Goal: Task Accomplishment & Management: Manage account settings

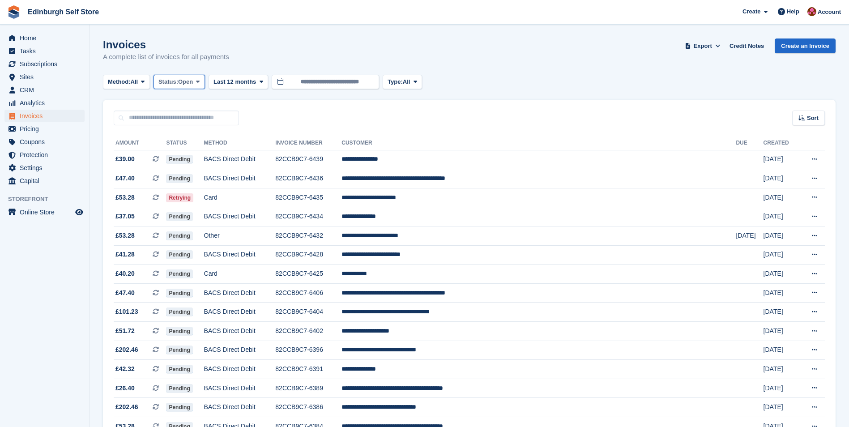
click at [200, 82] on icon at bounding box center [198, 82] width 4 height 6
click at [184, 151] on link "Open" at bounding box center [197, 151] width 78 height 16
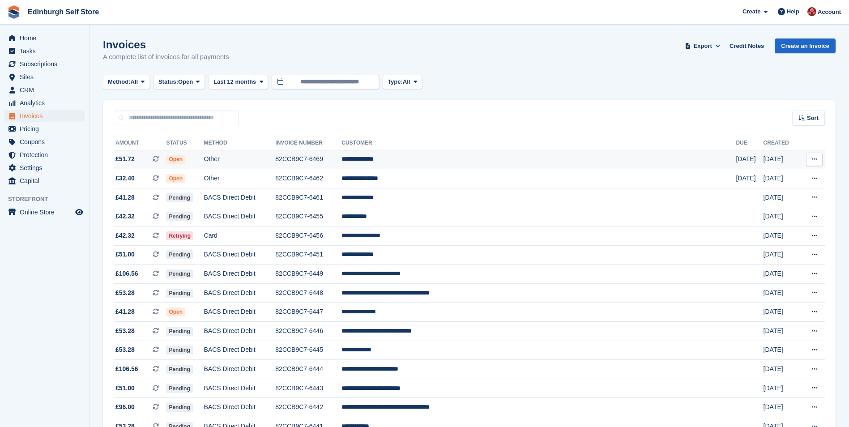
click at [442, 158] on td "**********" at bounding box center [539, 159] width 394 height 19
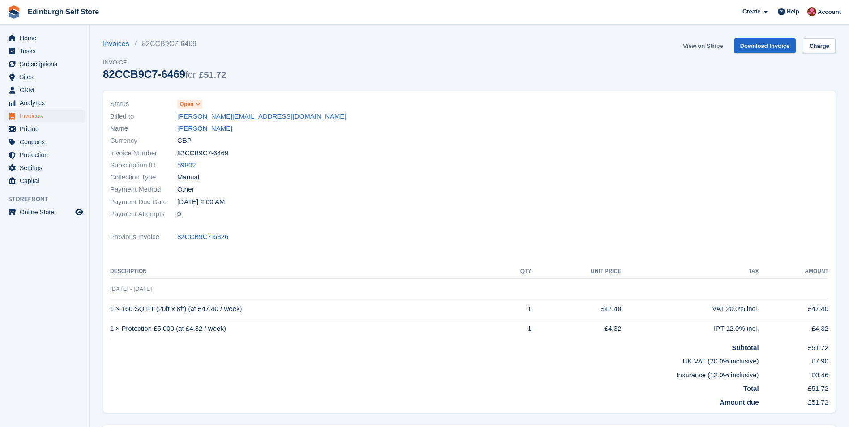
click at [702, 44] on link "View on Stripe" at bounding box center [703, 46] width 47 height 15
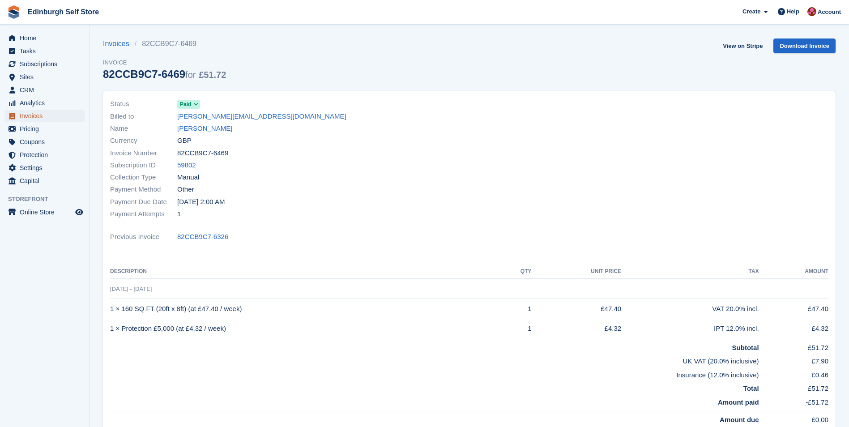
click at [46, 115] on span "Invoices" at bounding box center [47, 116] width 54 height 13
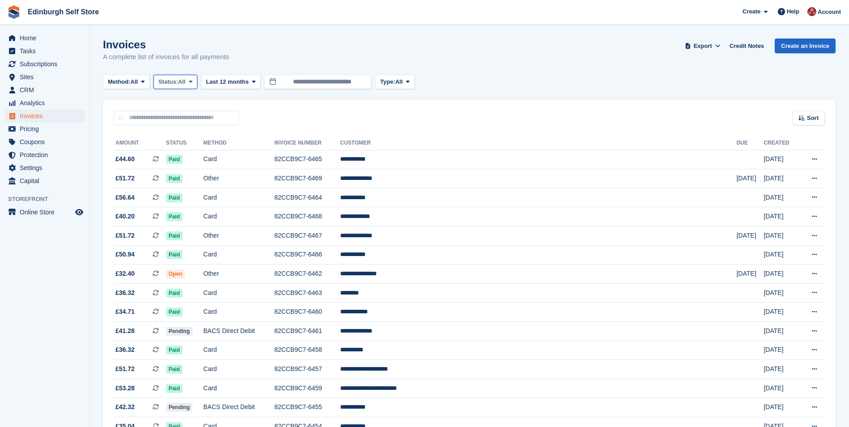
click at [194, 80] on span at bounding box center [190, 81] width 7 height 7
click at [195, 149] on link "Open" at bounding box center [197, 151] width 78 height 16
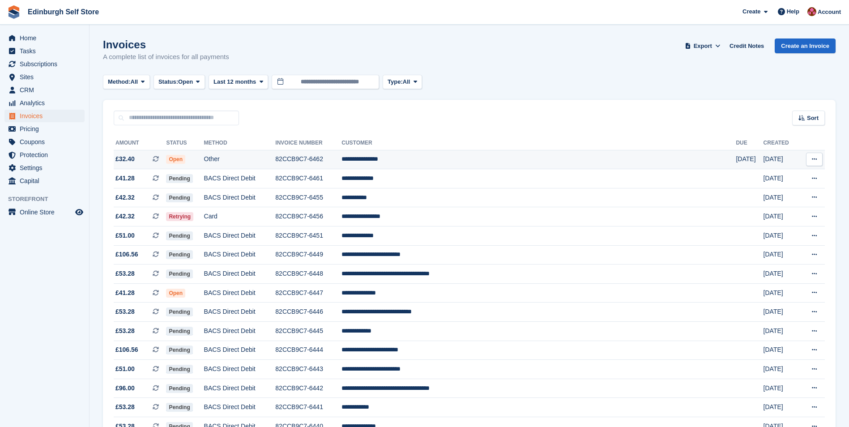
click at [451, 159] on td "**********" at bounding box center [539, 159] width 394 height 19
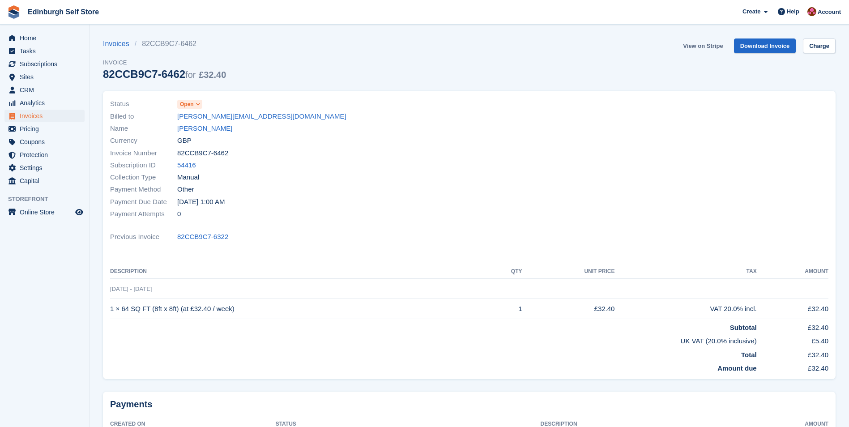
click at [700, 47] on link "View on Stripe" at bounding box center [703, 46] width 47 height 15
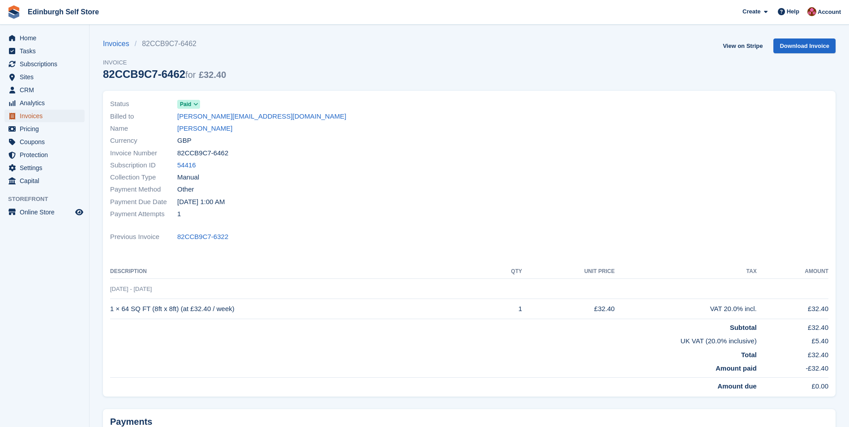
click at [53, 117] on span "Invoices" at bounding box center [47, 116] width 54 height 13
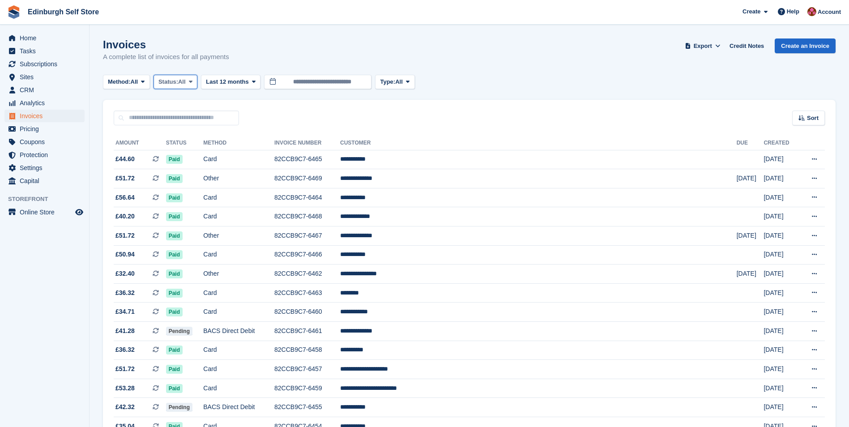
click at [194, 79] on span at bounding box center [190, 81] width 7 height 7
click at [201, 150] on link "Open" at bounding box center [197, 151] width 78 height 16
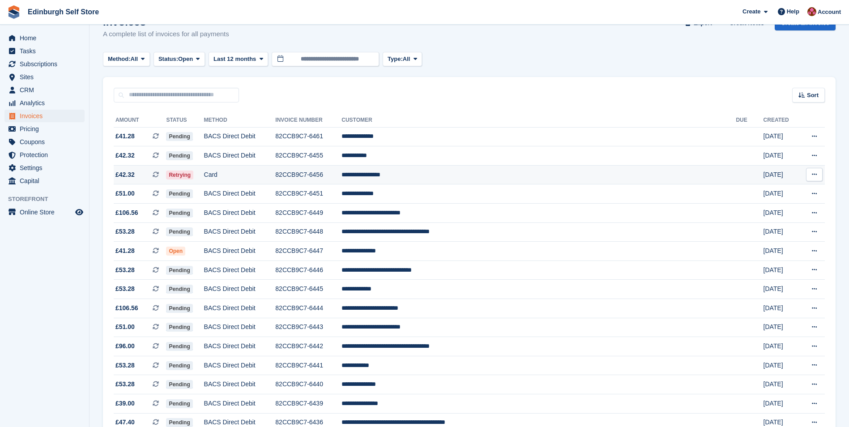
scroll to position [45, 0]
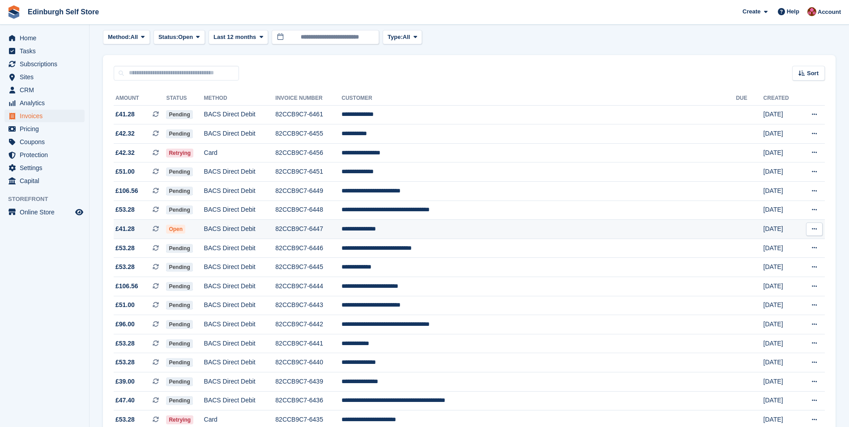
click at [445, 230] on td "**********" at bounding box center [539, 229] width 394 height 19
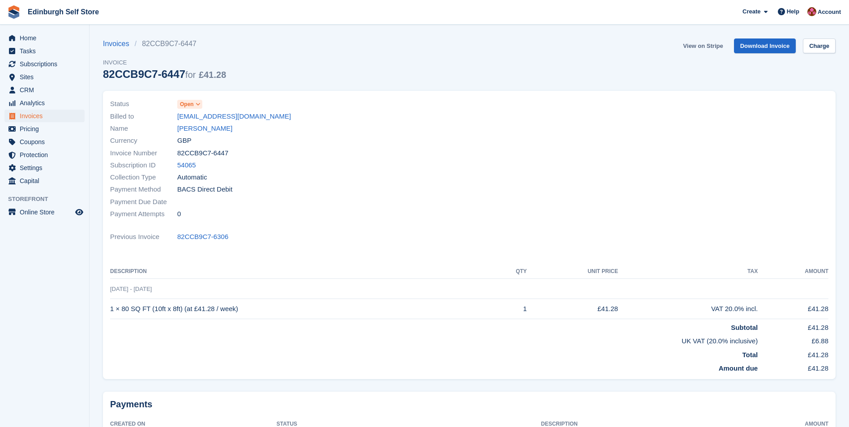
click at [696, 45] on link "View on Stripe" at bounding box center [703, 46] width 47 height 15
click at [196, 129] on link "Antonia Ottley" at bounding box center [204, 129] width 55 height 10
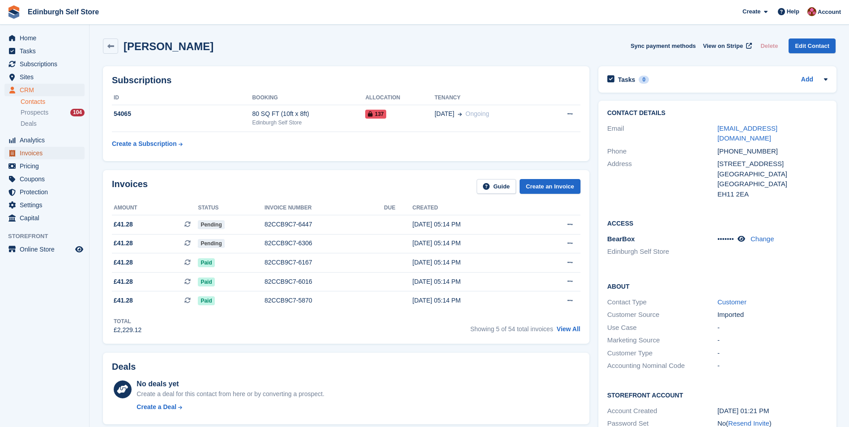
click at [44, 153] on span "Invoices" at bounding box center [47, 153] width 54 height 13
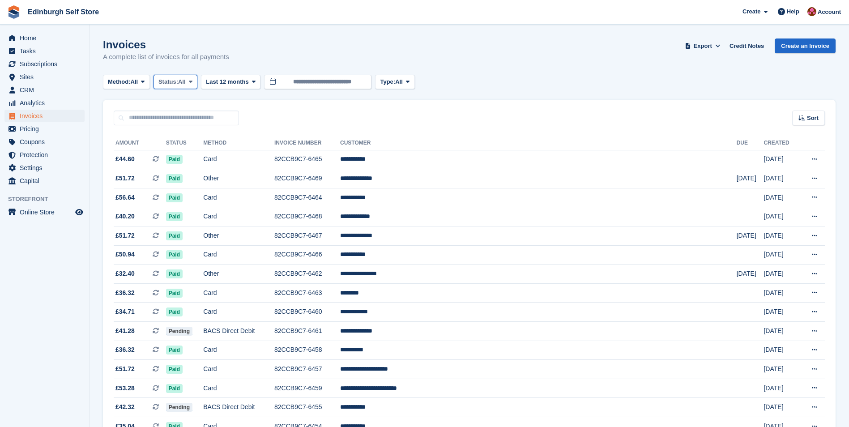
click at [192, 80] on icon at bounding box center [191, 82] width 4 height 6
click at [194, 151] on link "Open" at bounding box center [197, 151] width 78 height 16
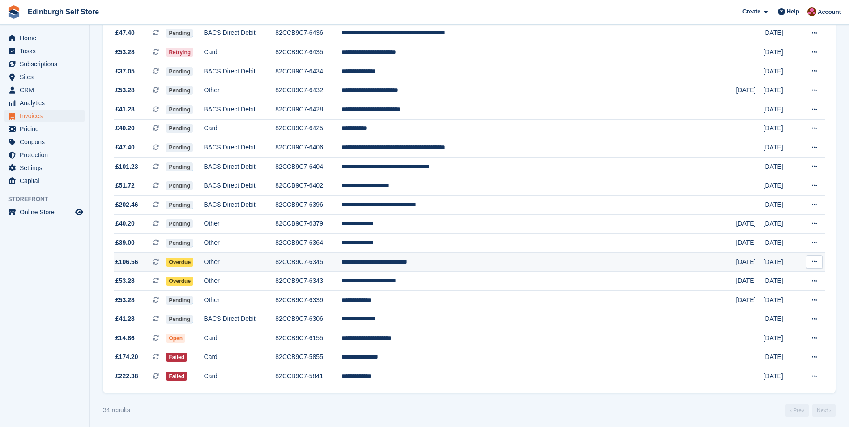
scroll to position [416, 0]
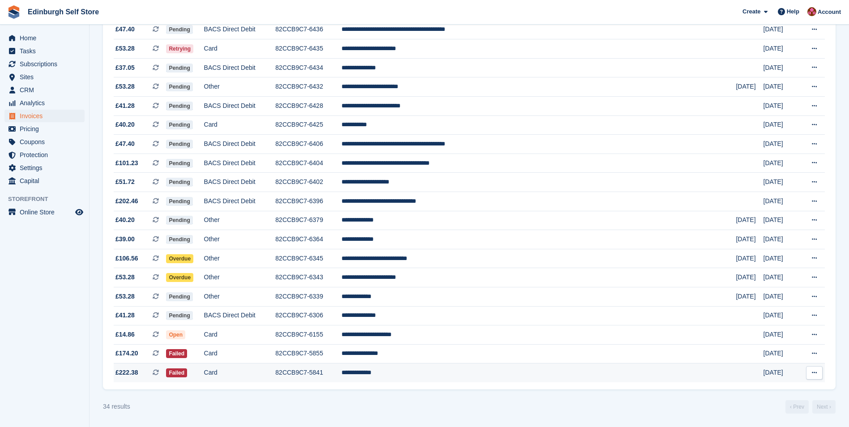
click at [438, 373] on td "**********" at bounding box center [539, 373] width 394 height 19
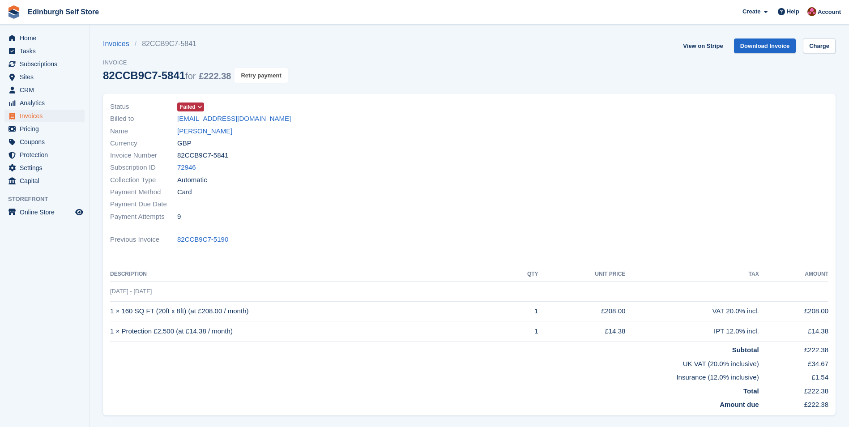
drag, startPoint x: 265, startPoint y: 75, endPoint x: 475, endPoint y: 41, distance: 212.7
click at [265, 75] on button "Retry payment" at bounding box center [261, 75] width 53 height 15
click at [701, 45] on link "View on Stripe" at bounding box center [703, 46] width 47 height 15
click at [42, 114] on span "Invoices" at bounding box center [47, 116] width 54 height 13
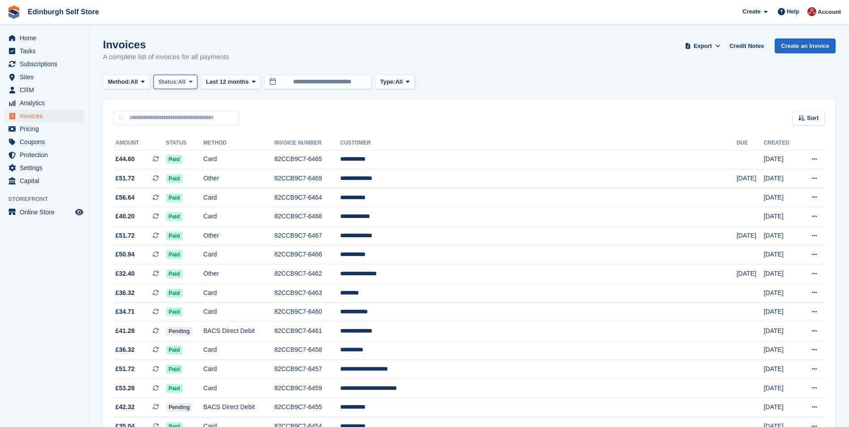
click at [193, 84] on icon at bounding box center [191, 82] width 4 height 6
click at [193, 153] on link "Open" at bounding box center [197, 151] width 78 height 16
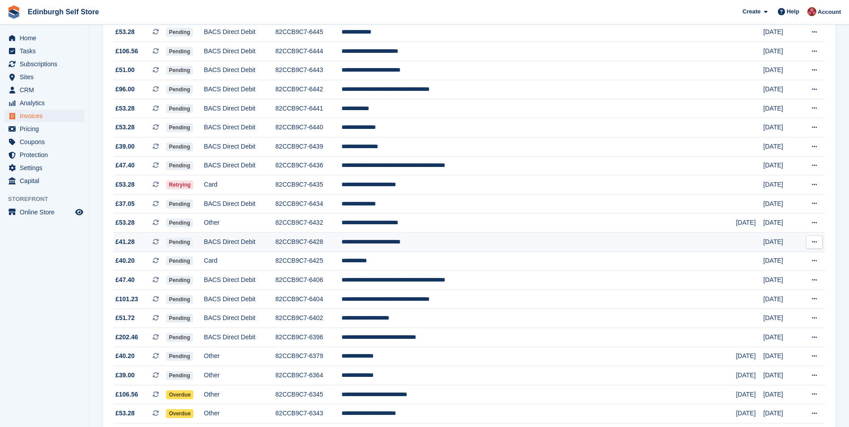
scroll to position [416, 0]
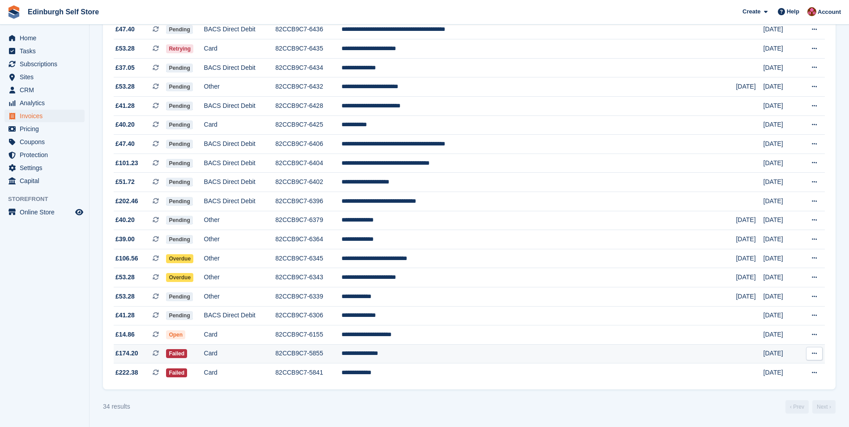
click at [450, 356] on td "**********" at bounding box center [539, 353] width 394 height 19
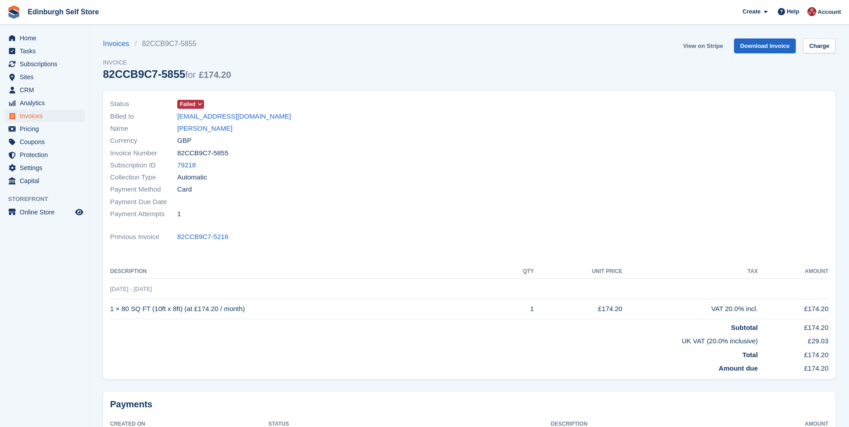
click at [699, 46] on link "View on Stripe" at bounding box center [703, 46] width 47 height 15
click at [45, 116] on span "Invoices" at bounding box center [47, 116] width 54 height 13
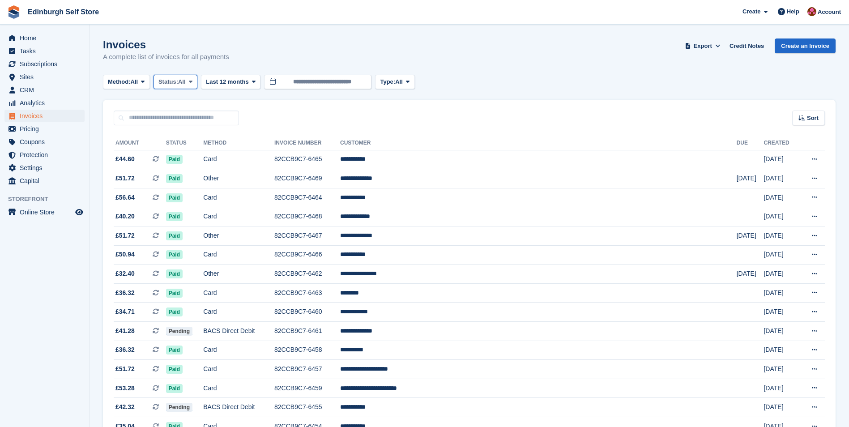
click at [193, 81] on icon at bounding box center [191, 82] width 4 height 6
click at [198, 148] on link "Open" at bounding box center [197, 151] width 78 height 16
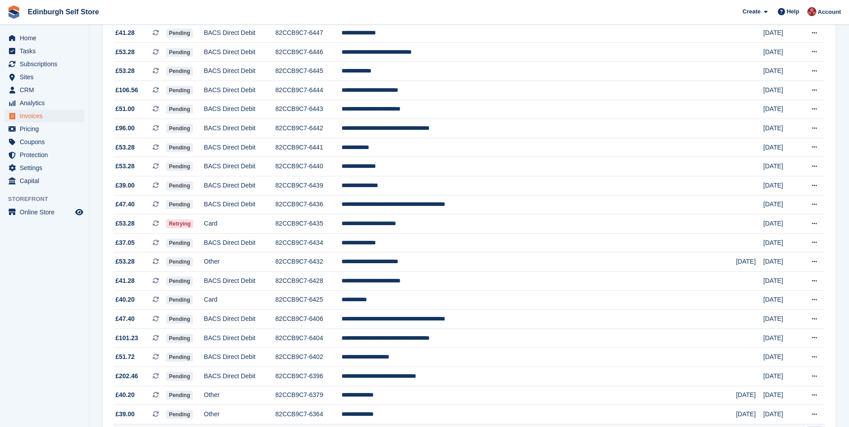
scroll to position [237, 0]
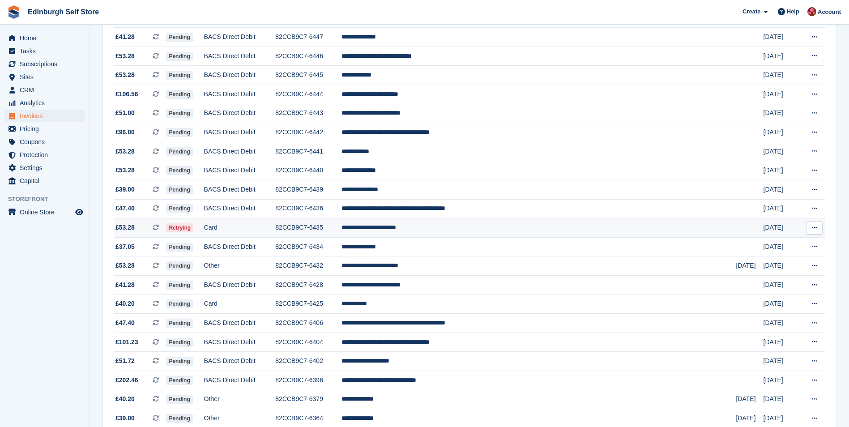
click at [454, 228] on td "**********" at bounding box center [539, 228] width 394 height 19
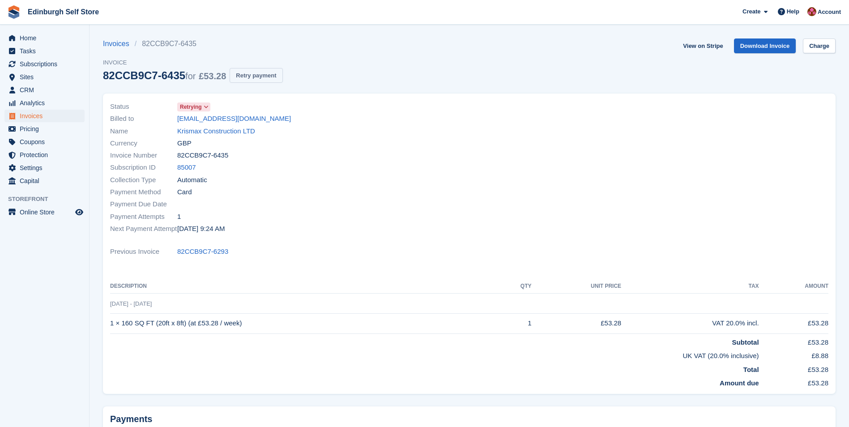
click at [255, 76] on button "Retry payment" at bounding box center [256, 75] width 53 height 15
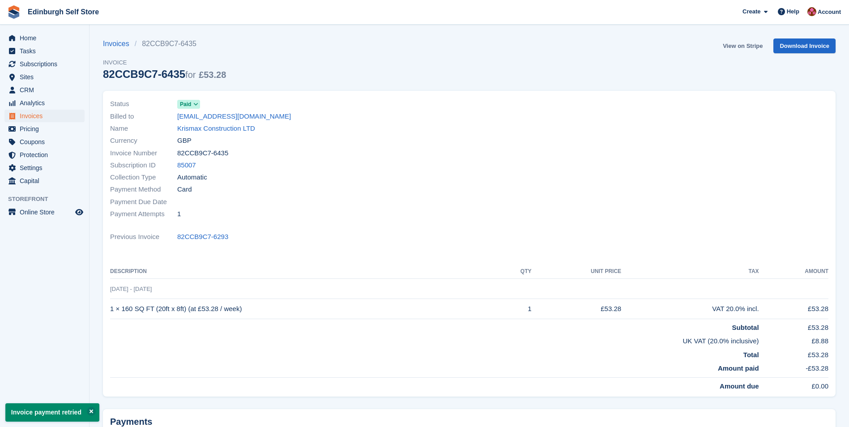
click at [749, 45] on link "View on Stripe" at bounding box center [743, 46] width 47 height 15
click at [215, 126] on link "Krismax Construction LTD" at bounding box center [216, 129] width 78 height 10
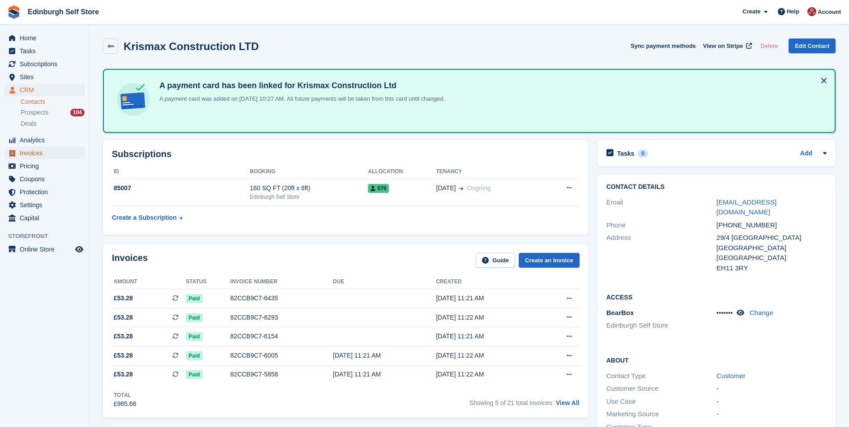
click at [42, 154] on span "Invoices" at bounding box center [47, 153] width 54 height 13
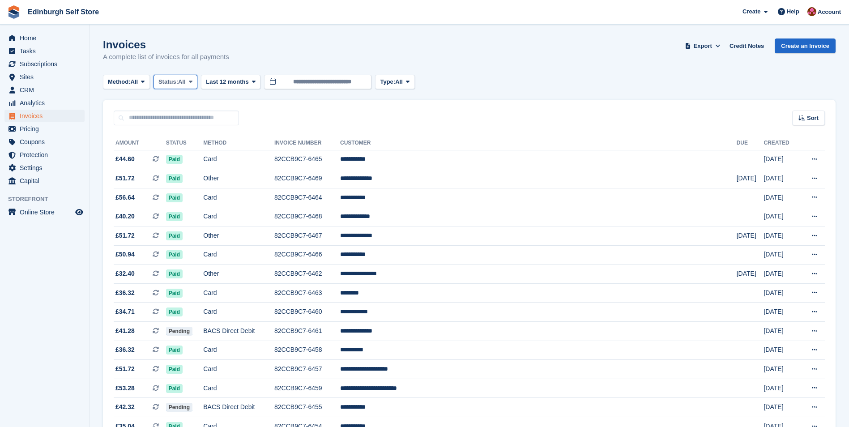
click at [193, 81] on icon at bounding box center [191, 82] width 4 height 6
click at [197, 154] on link "Open" at bounding box center [197, 151] width 78 height 16
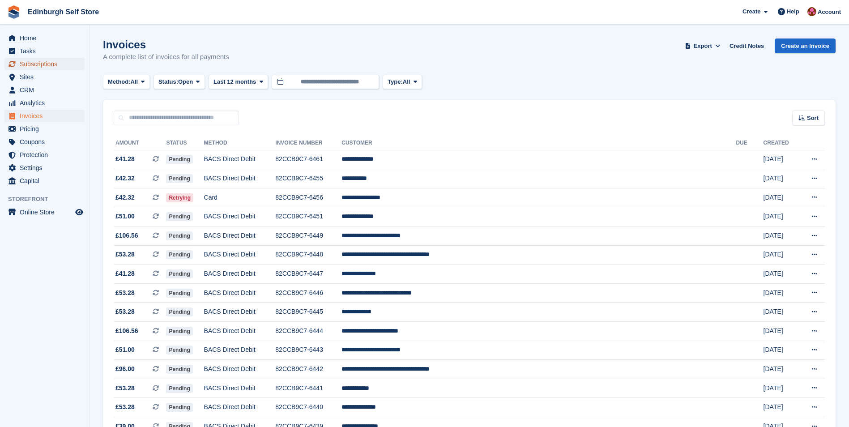
click at [47, 65] on span "Subscriptions" at bounding box center [47, 64] width 54 height 13
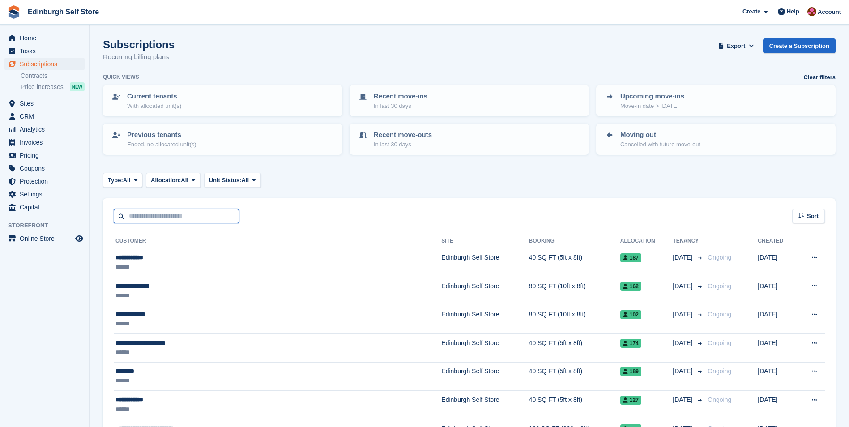
click at [173, 219] on input "text" at bounding box center [176, 216] width 125 height 15
type input "***"
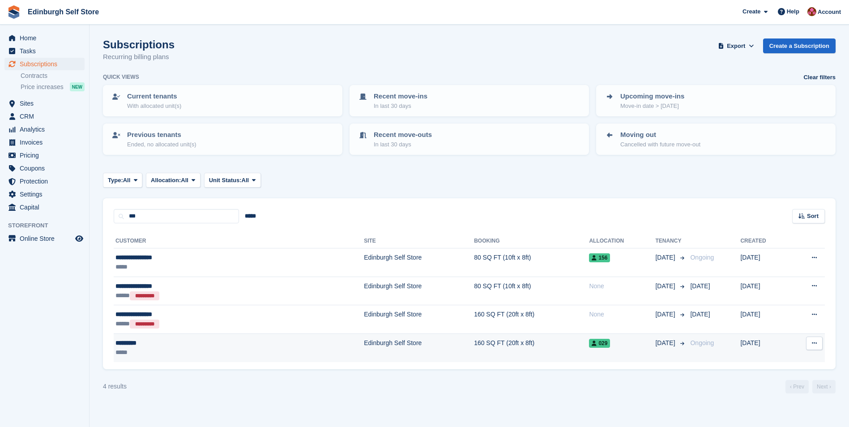
click at [474, 342] on td "160 SQ FT (20ft x 8ft)" at bounding box center [531, 348] width 115 height 28
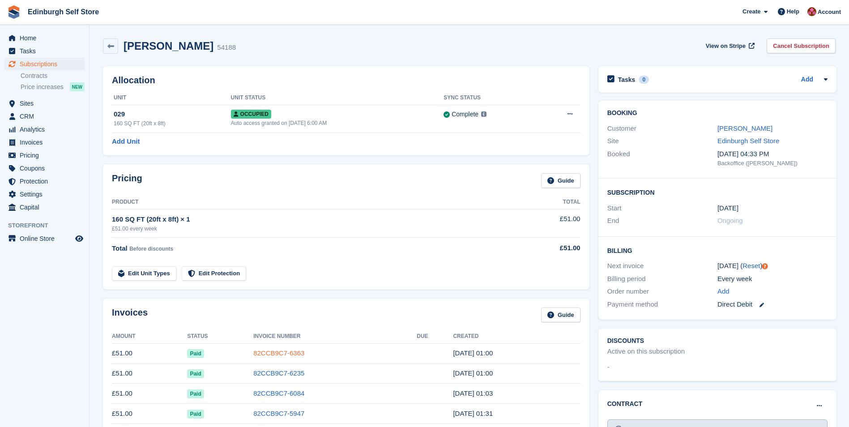
click at [276, 354] on link "82CCB9C7-6363" at bounding box center [278, 353] width 51 height 8
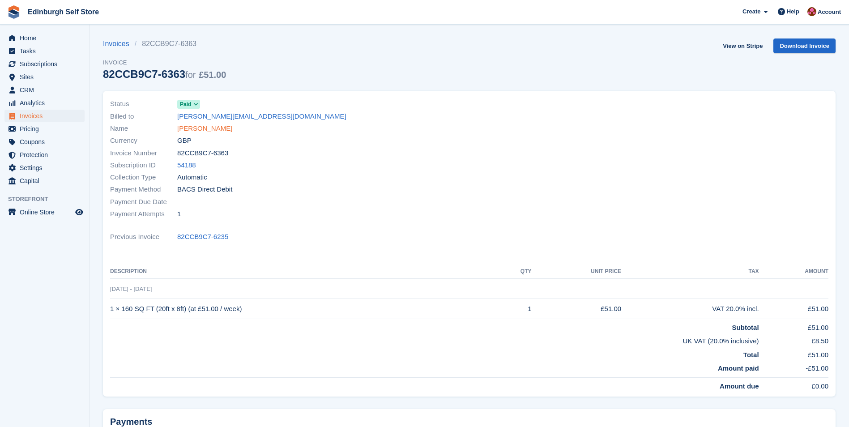
click at [196, 130] on link "[PERSON_NAME]" at bounding box center [204, 129] width 55 height 10
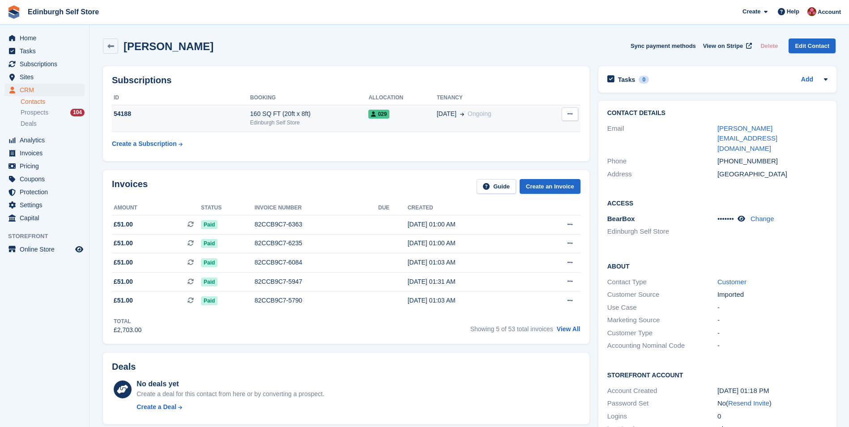
click at [332, 122] on div "Edinburgh Self Store" at bounding box center [309, 123] width 119 height 8
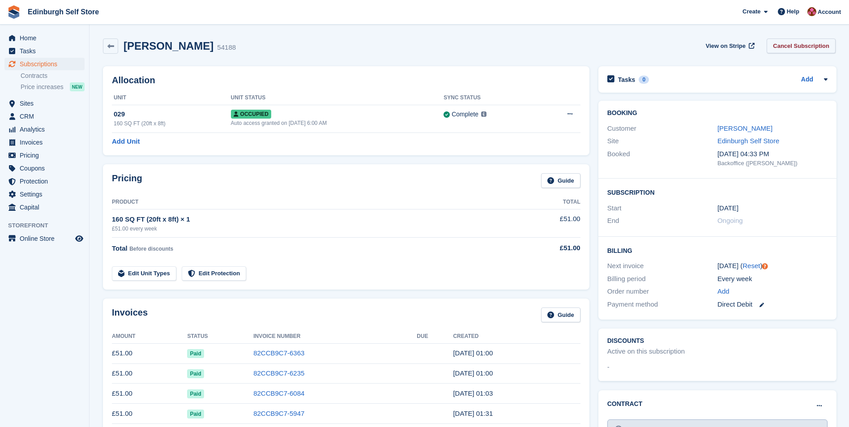
click at [802, 47] on link "Cancel Subscription" at bounding box center [801, 46] width 69 height 15
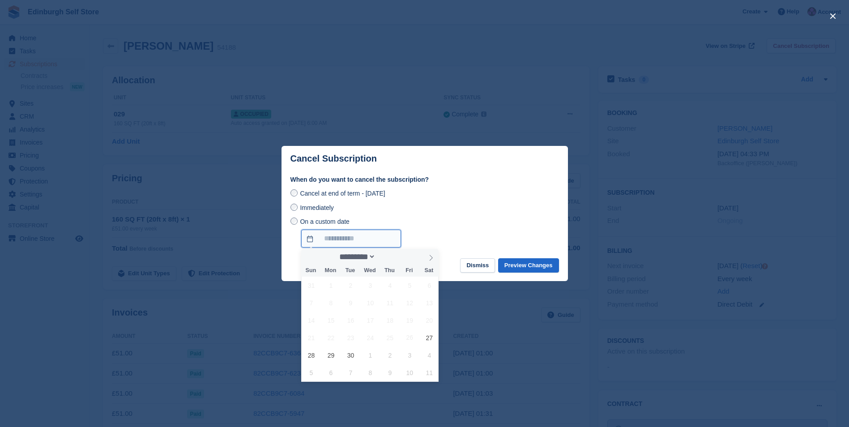
click at [310, 240] on input "On a custom date" at bounding box center [351, 239] width 100 height 18
click at [431, 257] on icon at bounding box center [431, 258] width 6 height 6
select select "*"
click at [373, 288] on span "1" at bounding box center [370, 285] width 17 height 17
type input "**********"
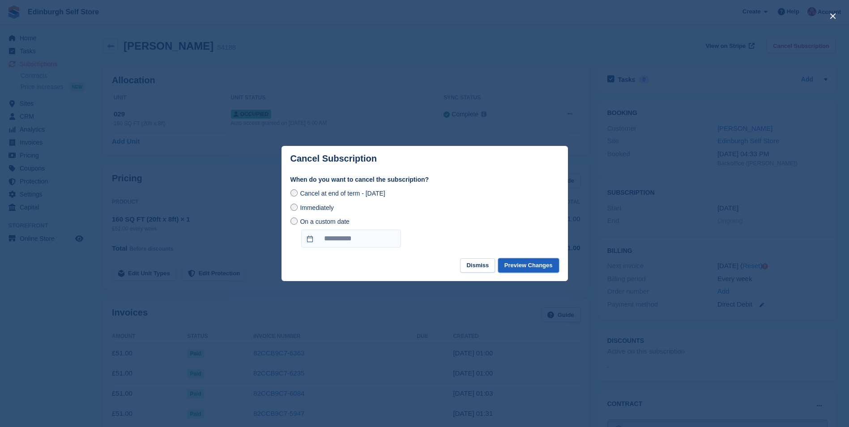
click at [526, 266] on button "Preview Changes" at bounding box center [528, 265] width 61 height 15
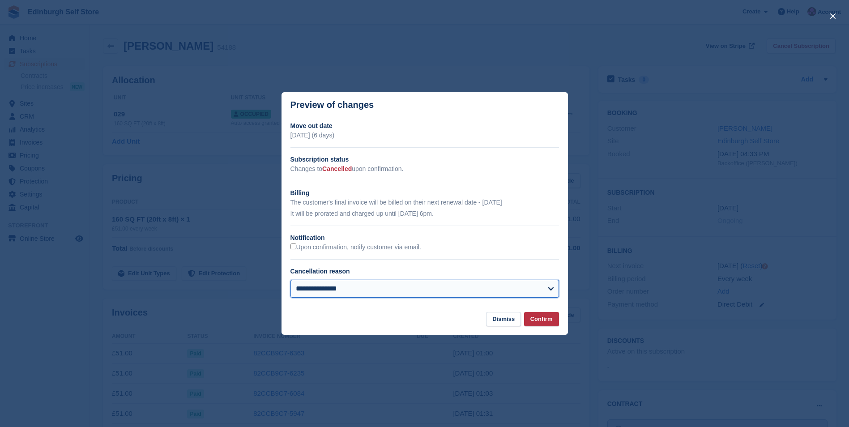
click at [459, 289] on select "**********" at bounding box center [425, 289] width 269 height 18
select select "**********"
click at [291, 280] on select "**********" at bounding box center [425, 289] width 269 height 18
click at [542, 320] on button "Confirm" at bounding box center [541, 319] width 35 height 15
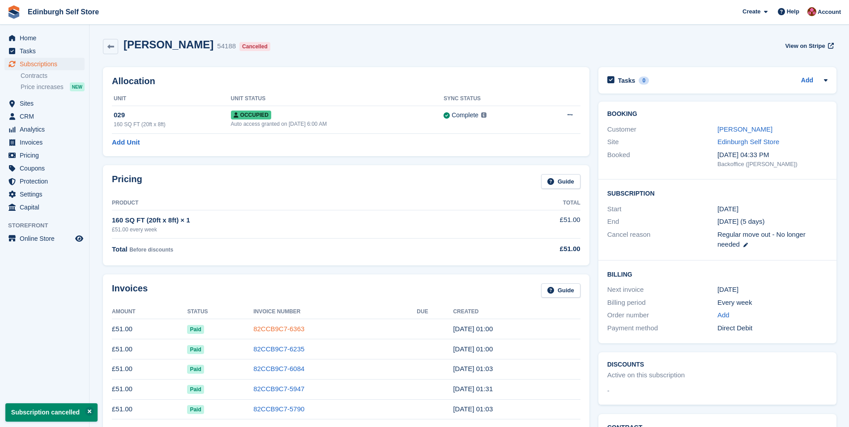
click at [285, 329] on link "82CCB9C7-6363" at bounding box center [278, 329] width 51 height 8
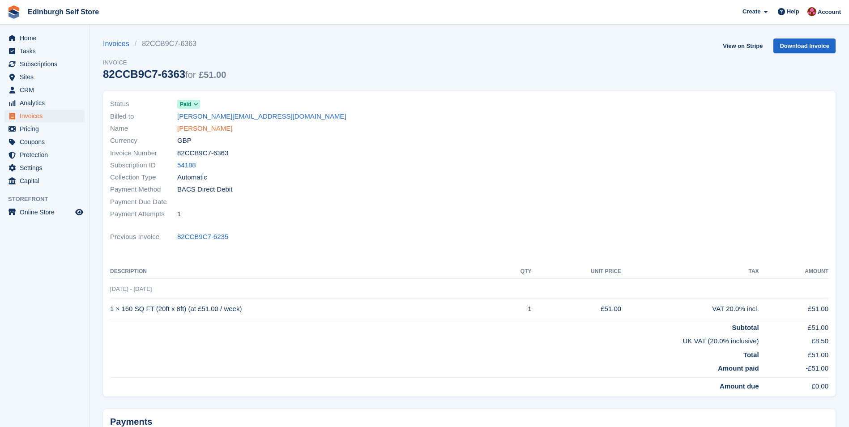
click at [200, 128] on link "Helen Law" at bounding box center [204, 129] width 55 height 10
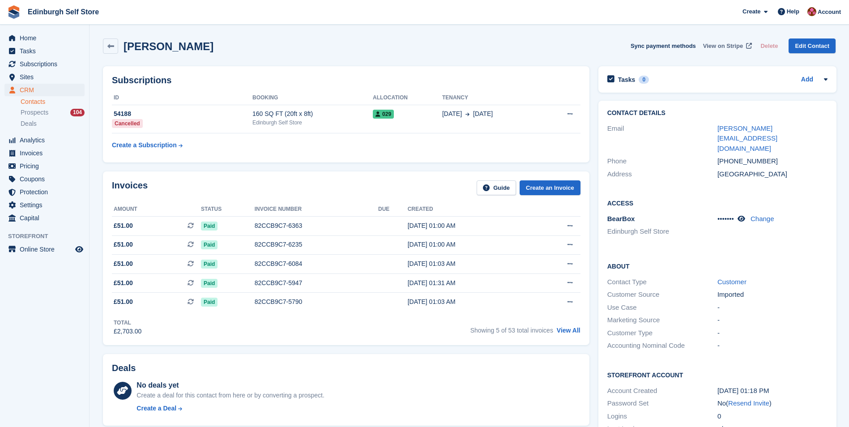
click at [721, 46] on span "View on Stripe" at bounding box center [723, 46] width 40 height 9
